Goal: Information Seeking & Learning: Learn about a topic

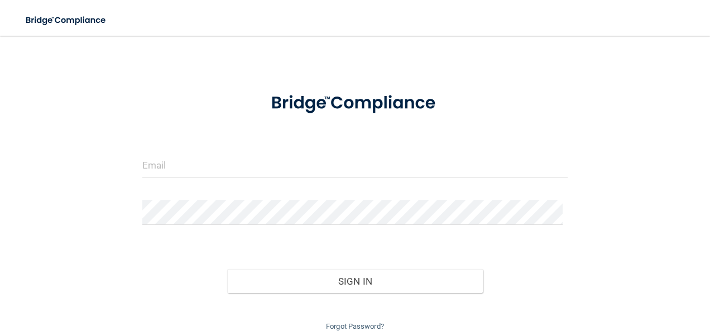
scroll to position [64, 0]
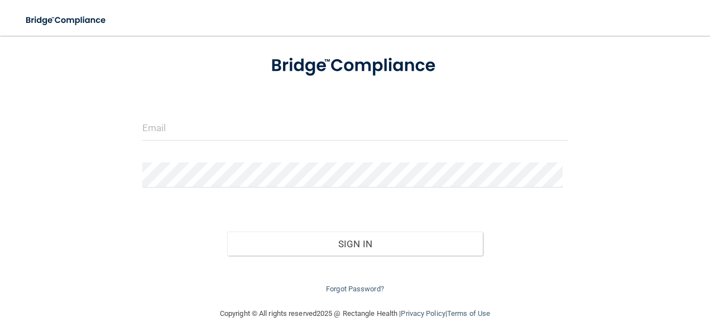
scroll to position [64, 0]
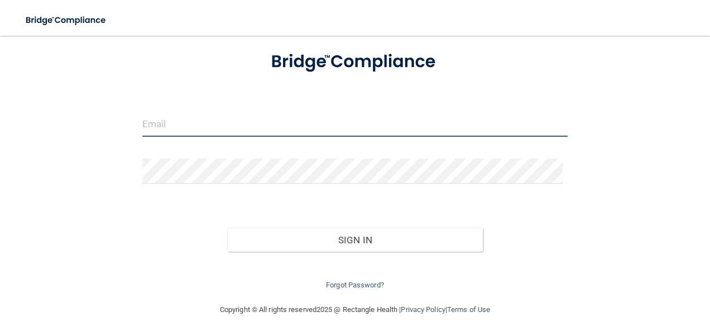
click at [161, 127] on input "email" at bounding box center [355, 124] width 426 height 25
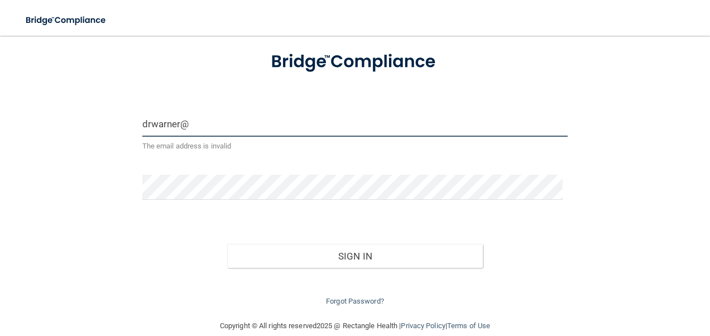
click at [189, 123] on input "drwarner@" at bounding box center [355, 124] width 426 height 25
type input "drwarner@rcn"
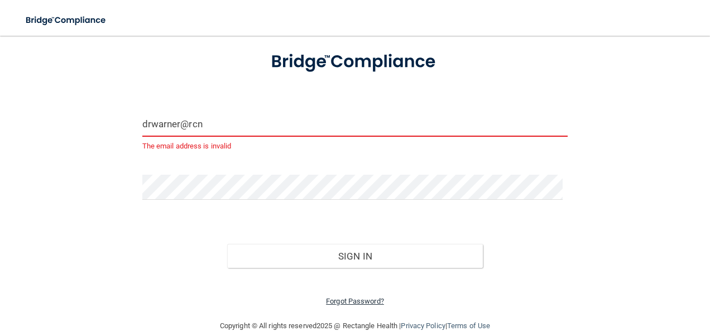
click at [349, 299] on link "Forgot Password?" at bounding box center [355, 301] width 58 height 8
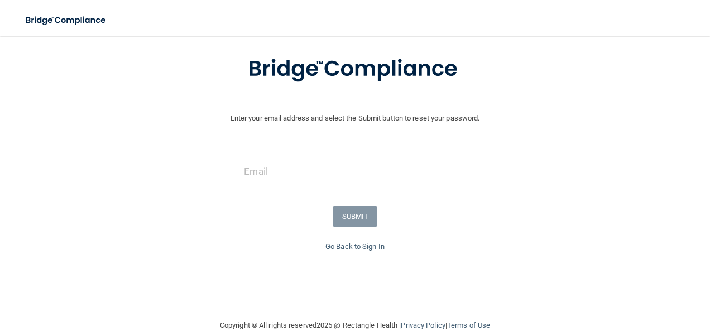
click at [349, 299] on div "Enter your email address and select the Submit button to reset your password. S…" at bounding box center [355, 173] width 699 height 267
click at [258, 171] on input "email" at bounding box center [355, 171] width 222 height 25
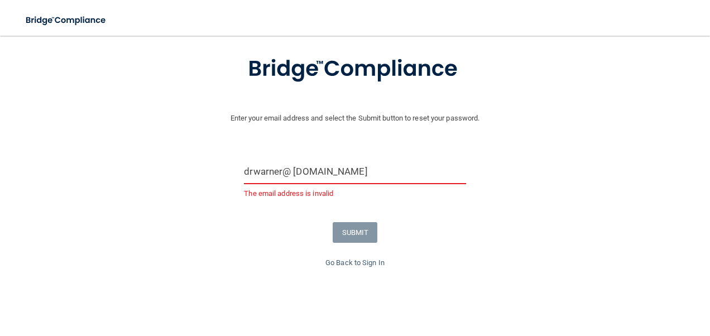
click at [289, 171] on input "drwarner@ rcn.com" at bounding box center [355, 171] width 222 height 25
click at [293, 171] on input "drwarner@ rcn.com" at bounding box center [355, 171] width 222 height 25
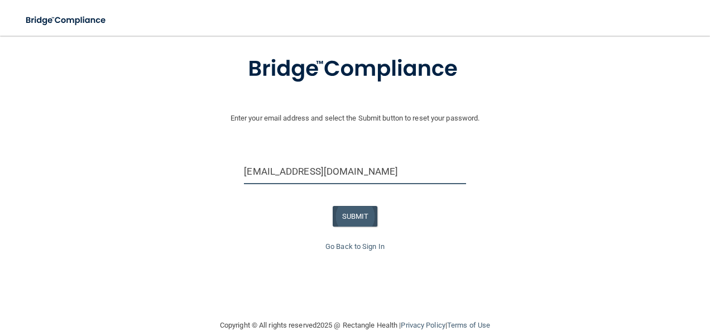
type input "[EMAIL_ADDRESS][DOMAIN_NAME]"
click at [356, 209] on button "SUBMIT" at bounding box center [355, 216] width 45 height 21
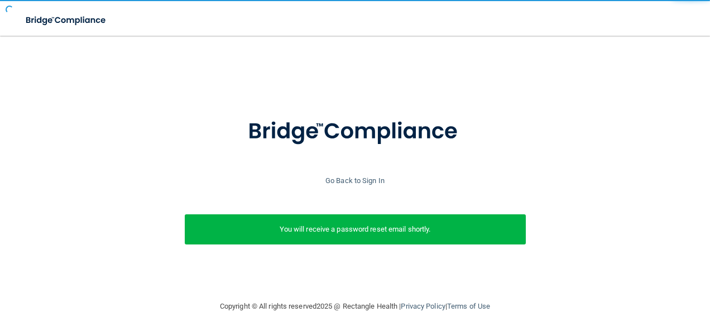
scroll to position [1, 0]
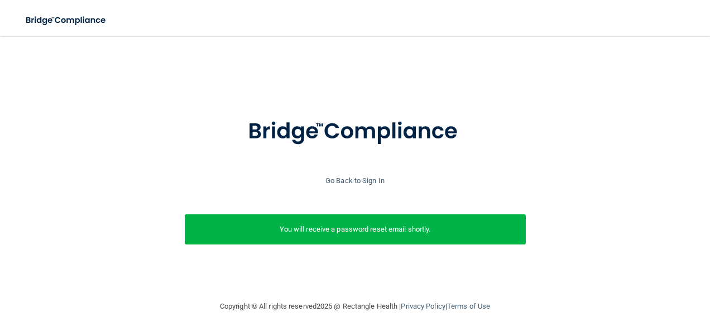
click at [356, 209] on div "Enter your email address and select the Submit button to reset your password. d…" at bounding box center [355, 193] width 699 height 181
click at [377, 220] on div "You will receive a password reset email shortly." at bounding box center [355, 229] width 341 height 30
click at [369, 178] on link "Go Back to Sign In" at bounding box center [354, 180] width 59 height 8
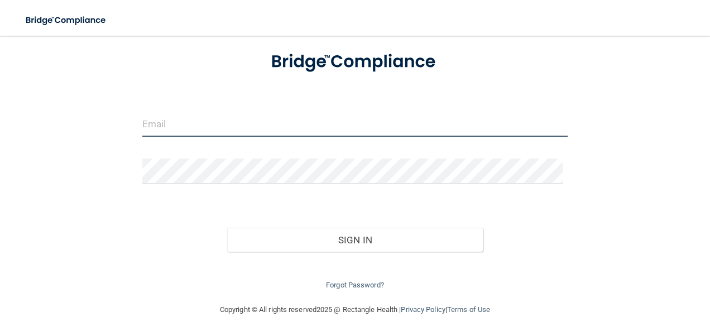
click at [172, 124] on input "email" at bounding box center [355, 124] width 426 height 25
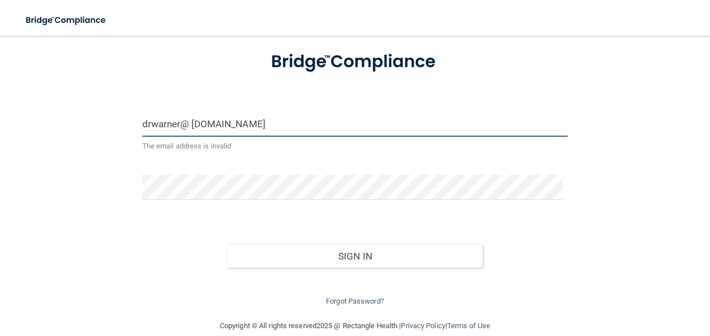
click at [190, 123] on input "drwarner@ rcn.com" at bounding box center [355, 124] width 426 height 25
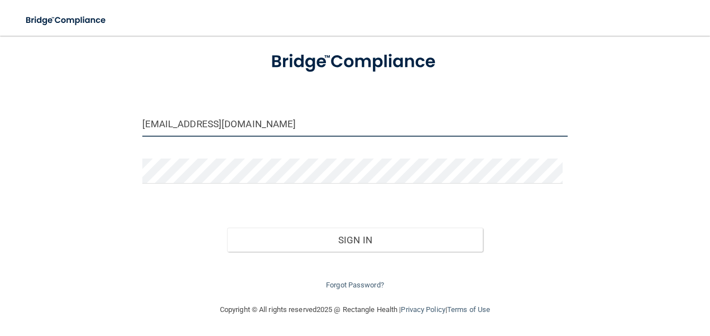
type input "[EMAIL_ADDRESS][DOMAIN_NAME]"
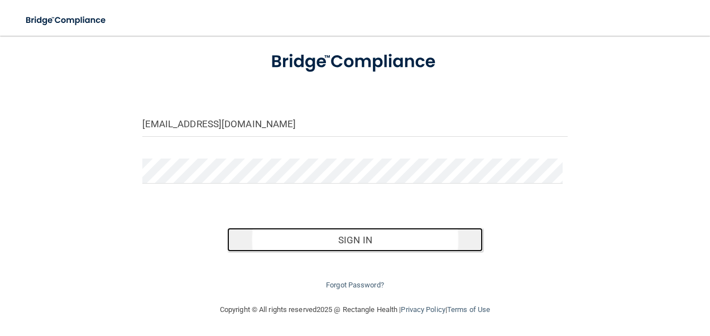
click at [357, 237] on button "Sign In" at bounding box center [355, 240] width 256 height 25
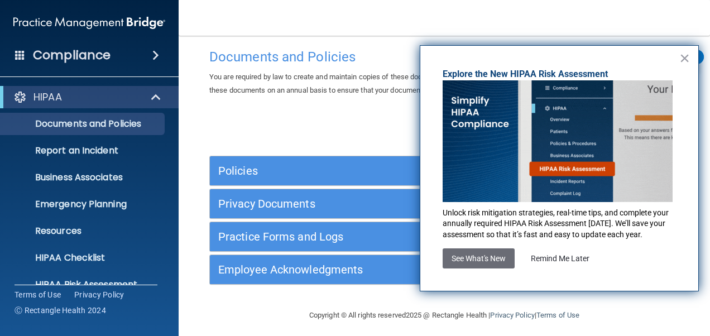
scroll to position [21, 0]
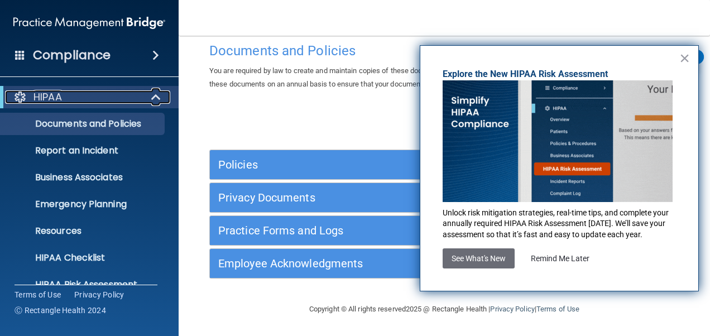
click at [157, 95] on span at bounding box center [156, 96] width 9 height 13
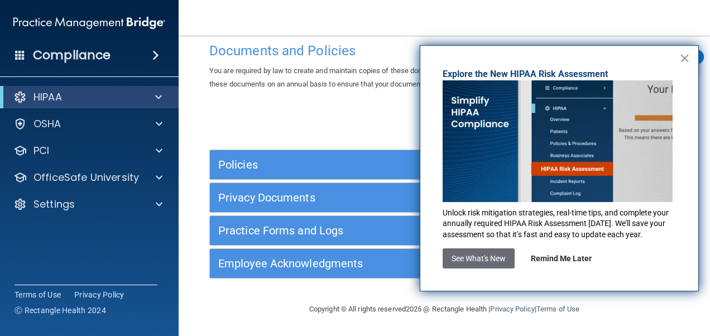
click at [565, 254] on button "Remind Me Later" at bounding box center [561, 258] width 79 height 20
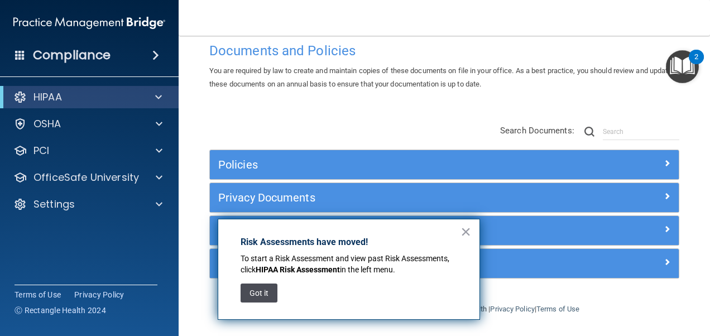
click at [267, 298] on button "Got it" at bounding box center [258, 292] width 37 height 19
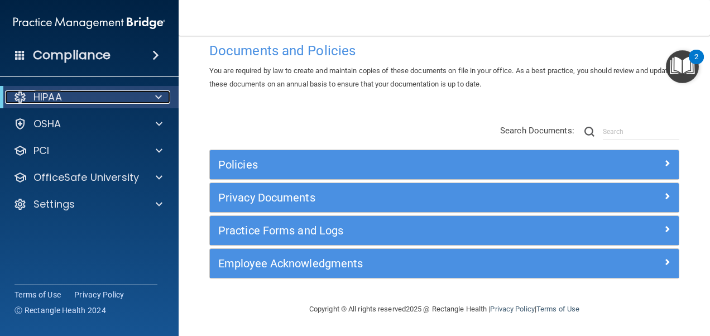
click at [160, 97] on span at bounding box center [158, 96] width 7 height 13
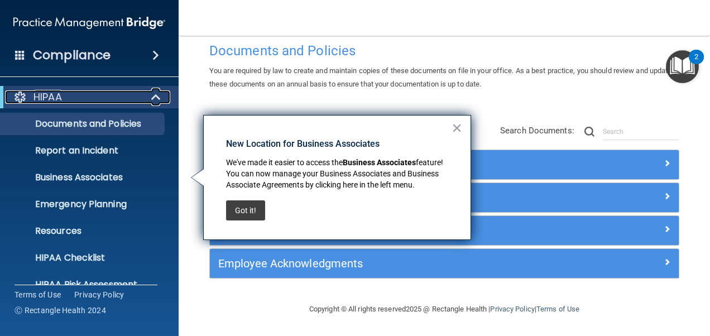
click at [152, 99] on span at bounding box center [156, 96] width 9 height 13
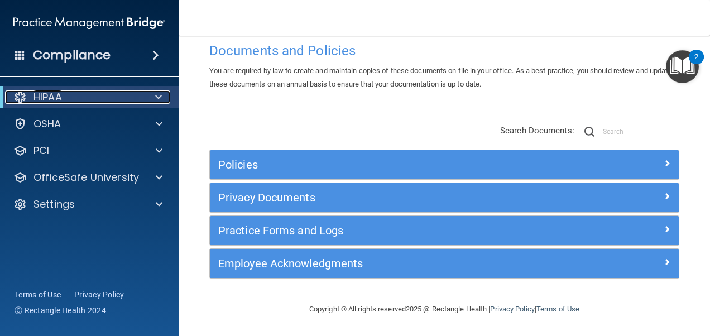
click at [156, 98] on span at bounding box center [158, 96] width 7 height 13
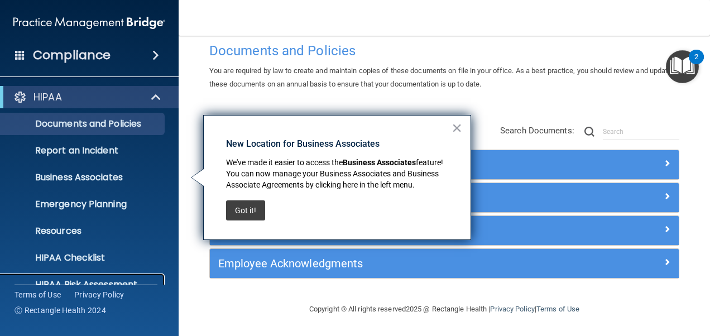
click at [128, 282] on p "HIPAA Risk Assessment" at bounding box center [83, 284] width 152 height 11
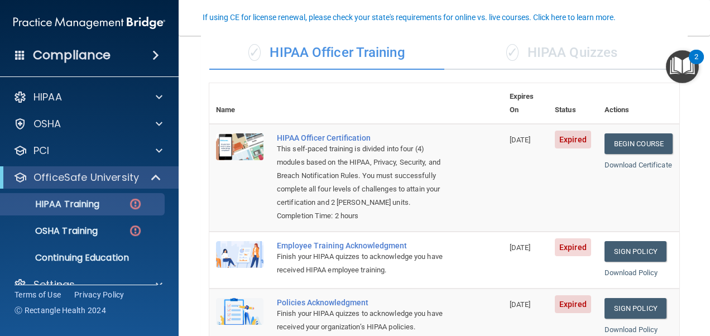
scroll to position [108, 0]
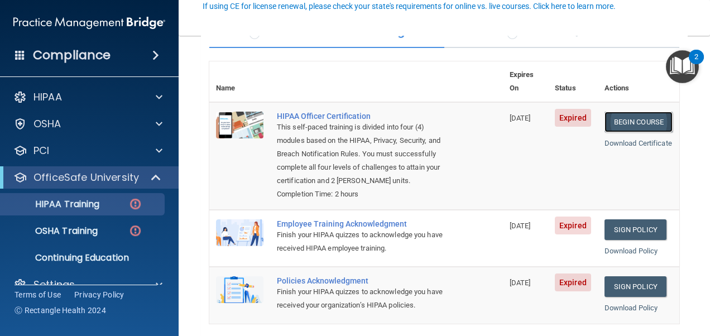
click at [640, 112] on link "Begin Course" at bounding box center [638, 122] width 68 height 21
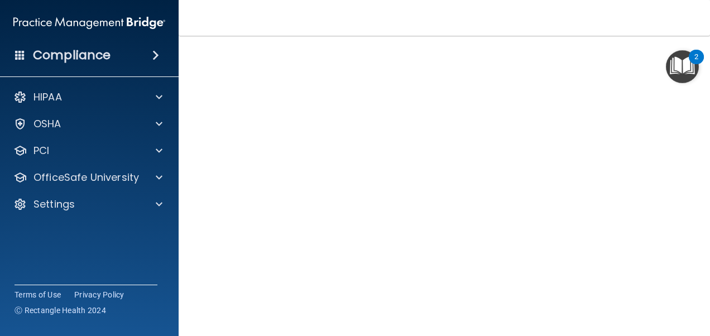
scroll to position [141, 0]
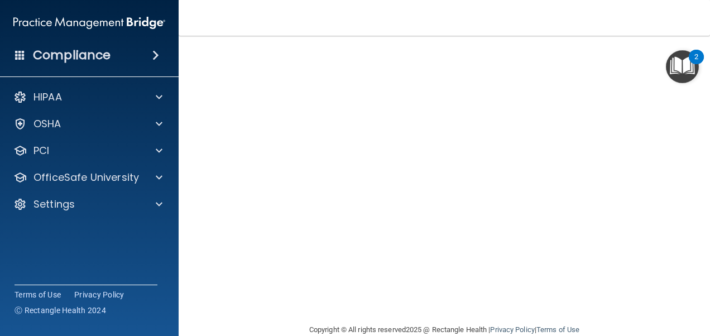
click at [700, 41] on main "HIPAA Officer Certification This course doesn’t expire until 07/03/2024. Are yo…" at bounding box center [444, 186] width 531 height 300
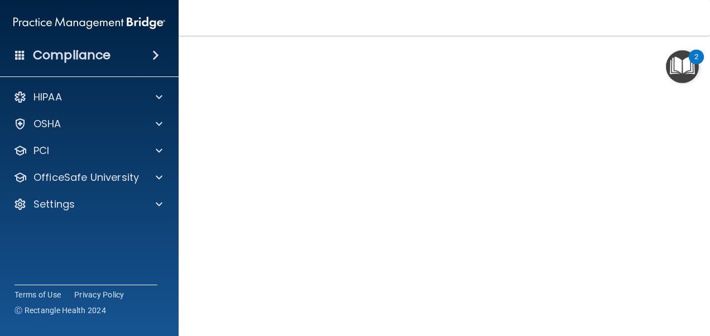
scroll to position [74, 0]
click at [700, 326] on main "HIPAA Officer Certification This course doesn’t expire until 07/03/2024. Are yo…" at bounding box center [444, 186] width 531 height 300
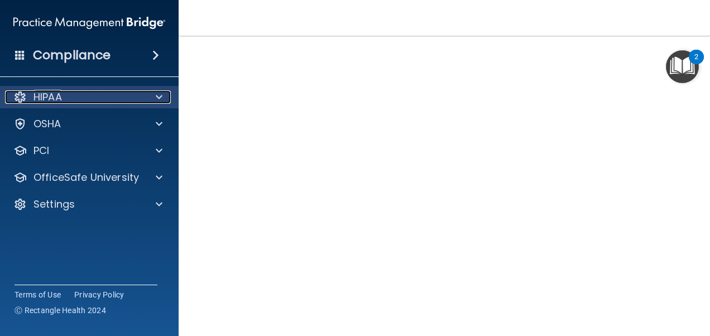
click at [160, 97] on span at bounding box center [159, 96] width 7 height 13
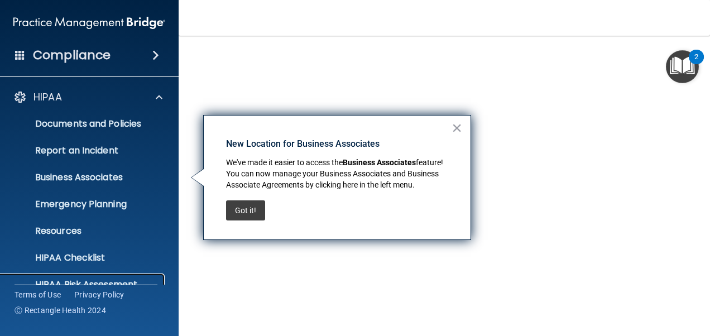
click at [92, 281] on p "HIPAA Risk Assessment" at bounding box center [83, 284] width 152 height 11
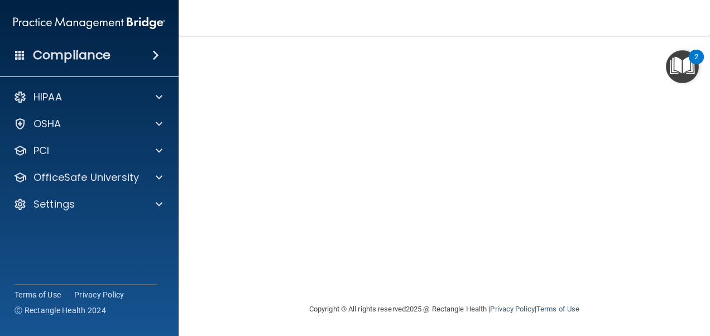
scroll to position [74, 0]
click at [619, 33] on nav "Toggle navigation [PERSON_NAME] [EMAIL_ADDRESS][DOMAIN_NAME] Manage My Enterpri…" at bounding box center [444, 18] width 531 height 36
click at [617, 35] on nav "Toggle navigation [PERSON_NAME] [EMAIL_ADDRESS][DOMAIN_NAME] Manage My Enterpri…" at bounding box center [444, 18] width 531 height 36
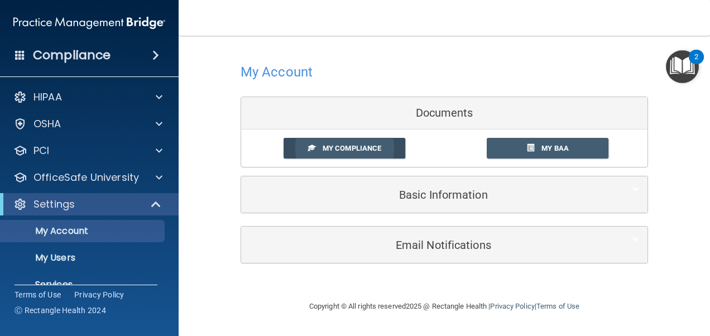
click at [362, 143] on link "My Compliance" at bounding box center [344, 148] width 122 height 21
